Goal: Find specific page/section: Find specific page/section

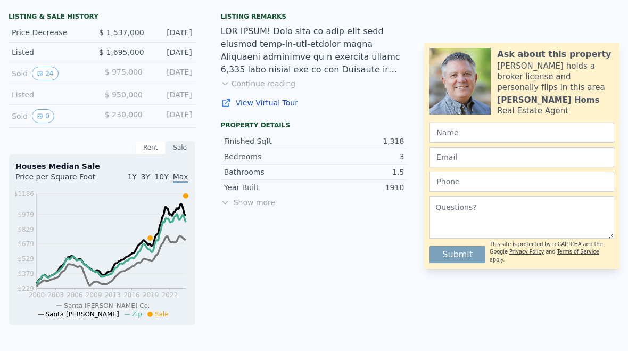
scroll to position [290, 0]
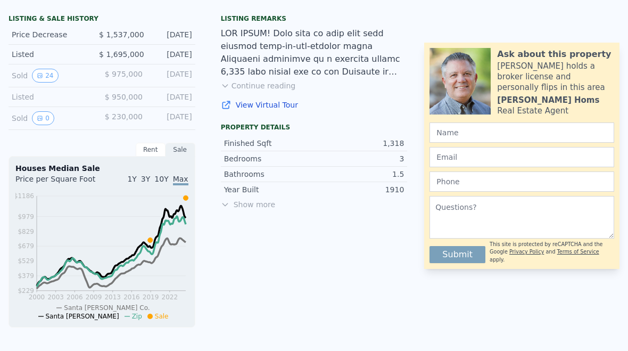
click at [275, 85] on button "Continue reading" at bounding box center [258, 85] width 75 height 11
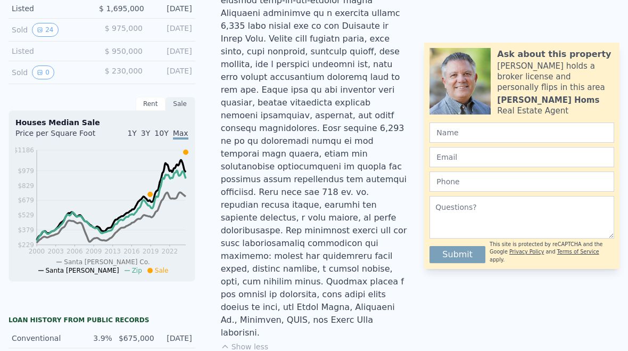
scroll to position [337, 0]
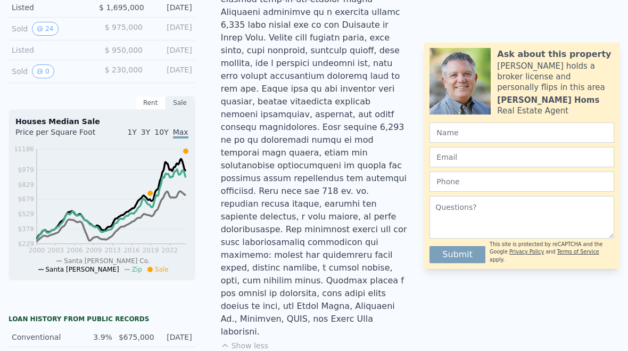
click at [265, 340] on button "Show less" at bounding box center [244, 345] width 47 height 11
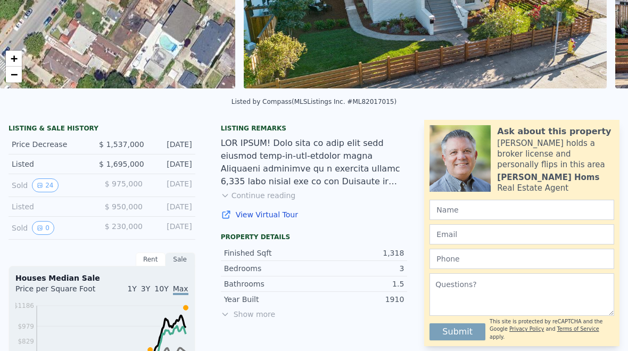
scroll to position [85, 0]
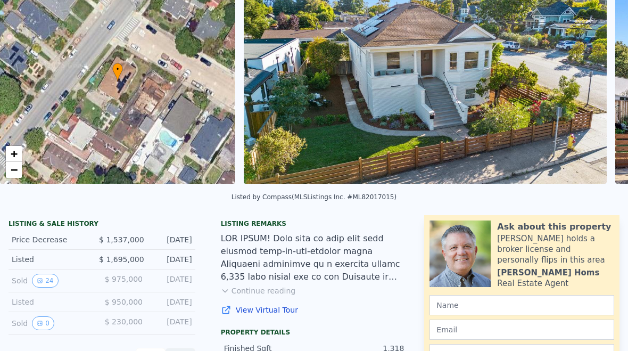
click at [510, 93] on img at bounding box center [426, 81] width 364 height 204
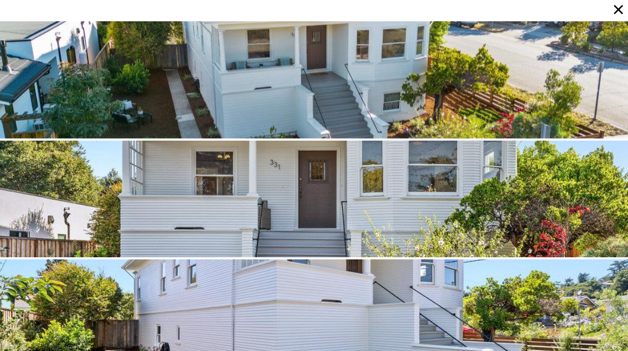
scroll to position [0, 0]
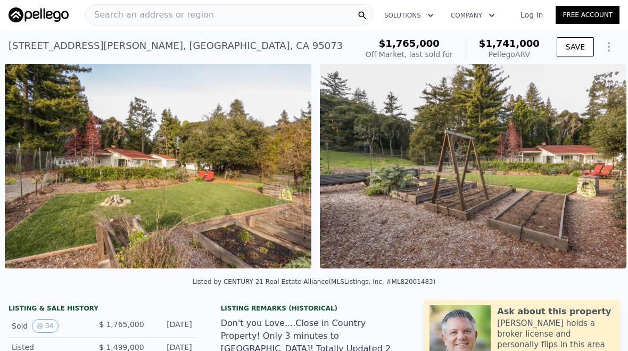
scroll to position [0, 8008]
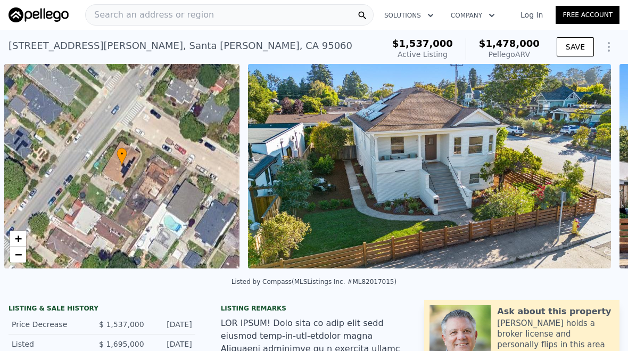
scroll to position [0, 4]
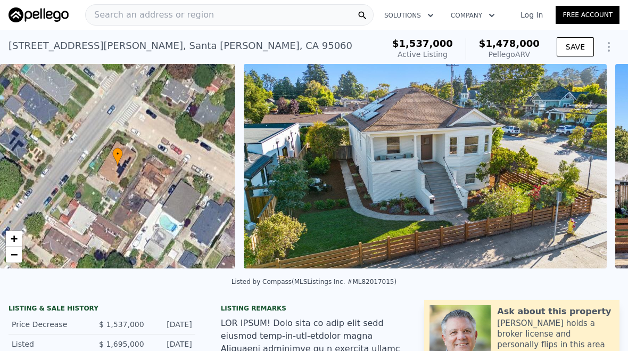
click at [512, 209] on img at bounding box center [426, 166] width 364 height 204
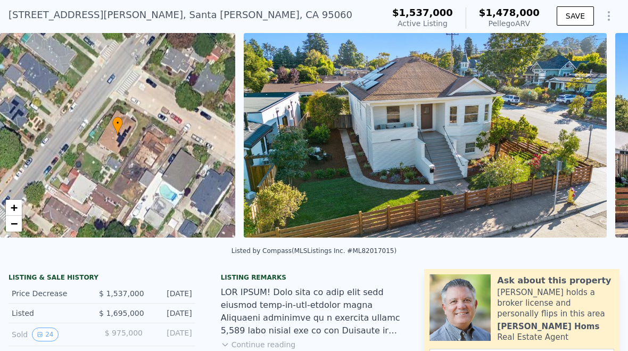
scroll to position [37, 0]
